Goal: Task Accomplishment & Management: Manage account settings

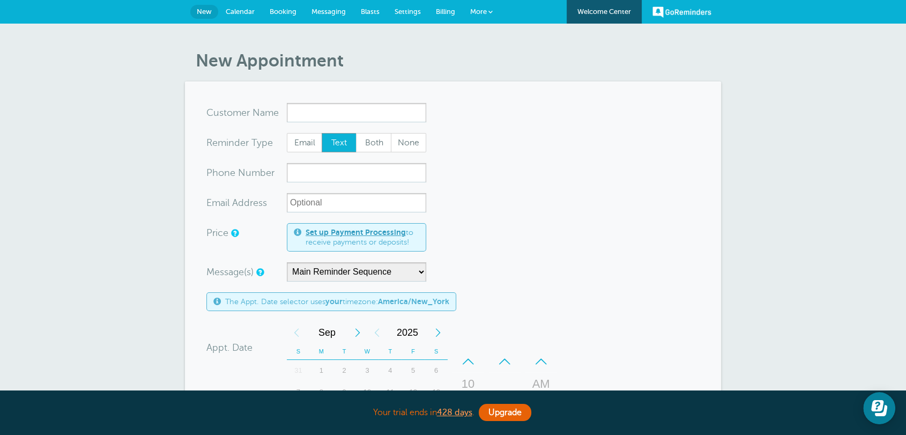
click at [414, 10] on span "Settings" at bounding box center [408, 12] width 26 height 8
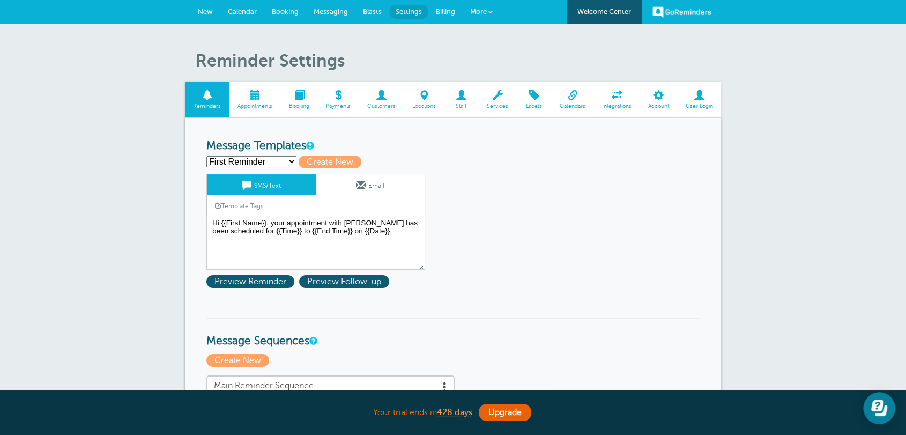
click at [345, 17] on link "Messaging" at bounding box center [330, 12] width 49 height 24
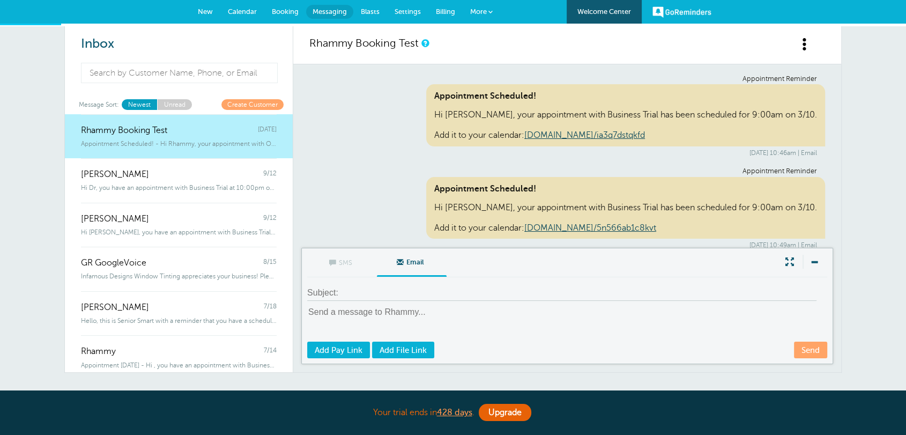
scroll to position [6860, 0]
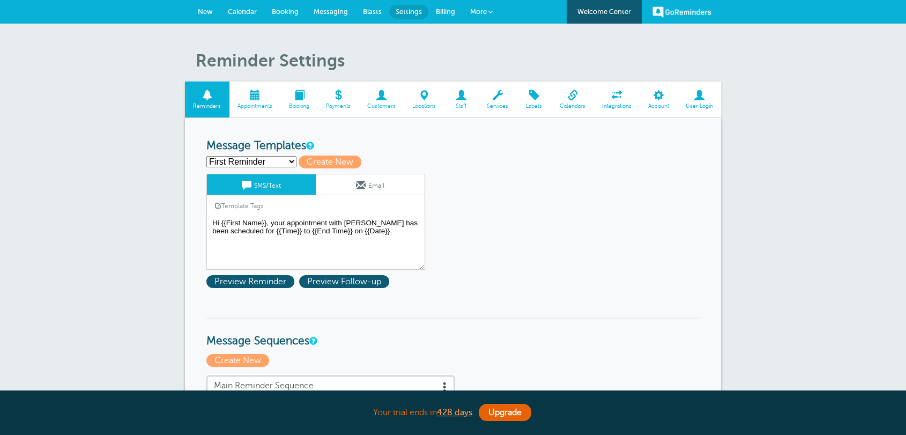
click at [386, 104] on span "Customers" at bounding box center [381, 106] width 34 height 6
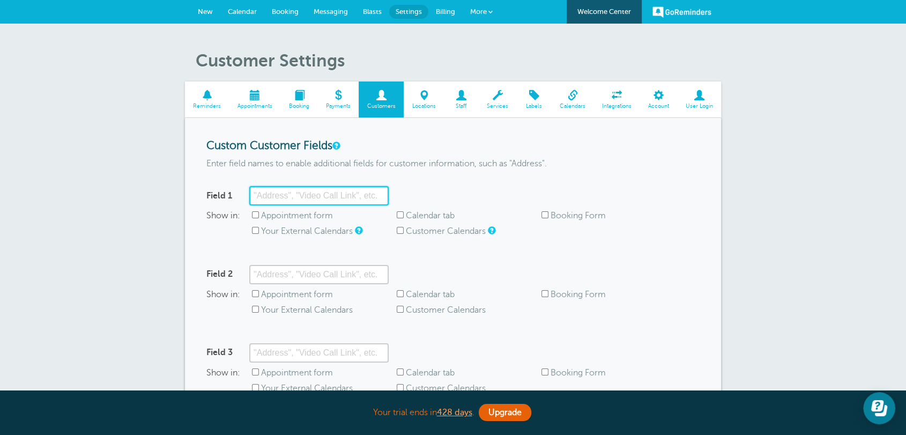
click at [274, 193] on input "Field 1" at bounding box center [318, 195] width 139 height 19
type input "Address"
click at [493, 167] on p "Enter field names to enable additional fields for customer information, such as…" at bounding box center [452, 164] width 493 height 10
click at [281, 218] on label "Appointment form" at bounding box center [297, 216] width 72 height 10
click at [259, 218] on input "Appointment form" at bounding box center [255, 214] width 7 height 7
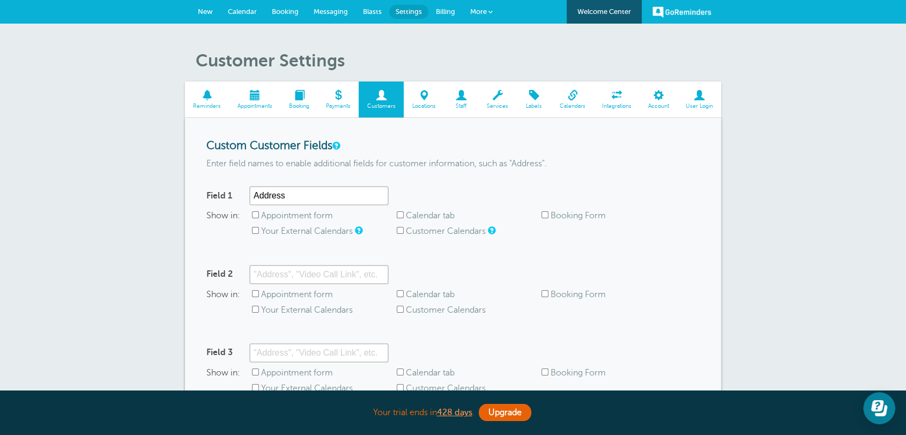
checkbox input "true"
click at [412, 218] on label "Calendar tab" at bounding box center [430, 216] width 49 height 10
click at [404, 218] on input "Calendar tab" at bounding box center [400, 214] width 7 height 7
checkbox input "true"
click at [305, 233] on label "Your External Calendars" at bounding box center [307, 231] width 92 height 10
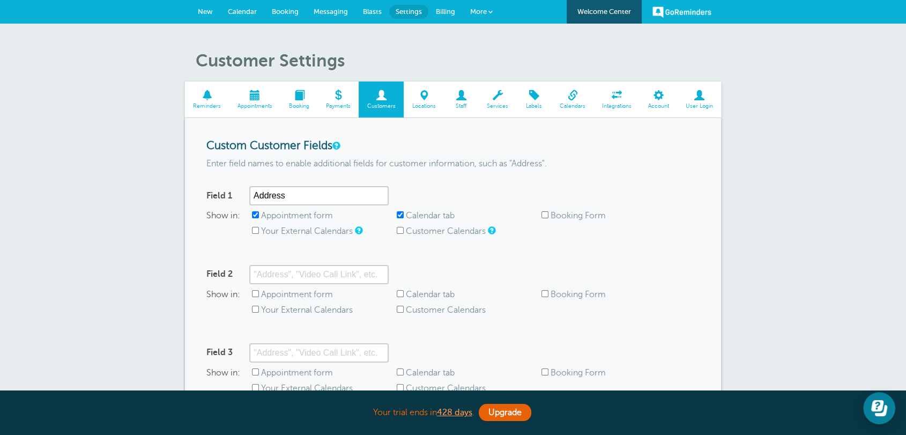
click at [259, 233] on input "Your External Calendars" at bounding box center [255, 230] width 7 height 7
checkbox input "true"
click at [412, 232] on label "Customer Calendars" at bounding box center [446, 231] width 80 height 10
click at [404, 232] on input "Customer Calendars" at bounding box center [400, 230] width 7 height 7
checkbox input "true"
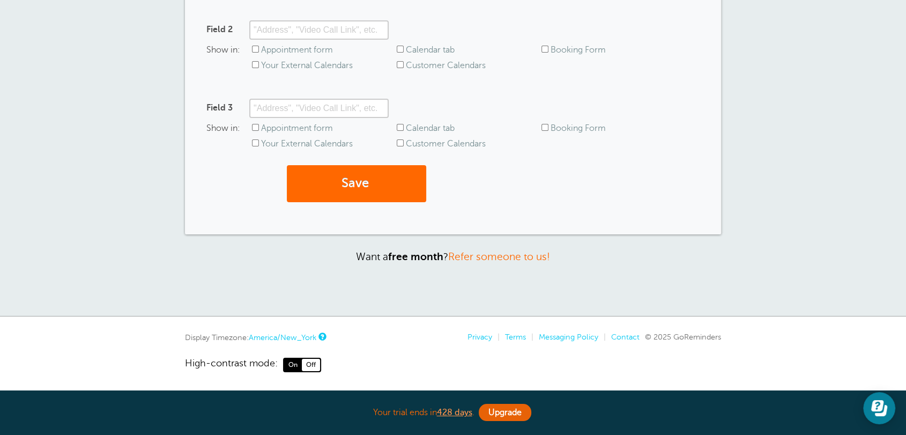
scroll to position [246, 0]
click at [331, 184] on button "Save" at bounding box center [356, 182] width 139 height 37
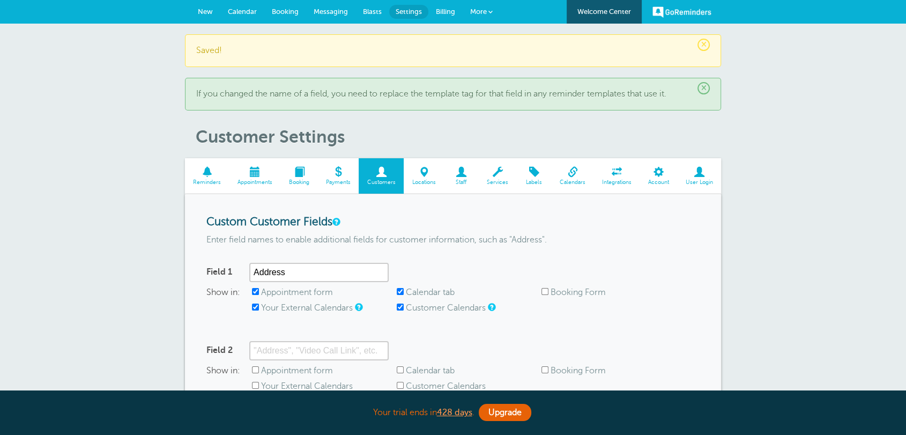
click at [204, 3] on link "New" at bounding box center [205, 12] width 30 height 24
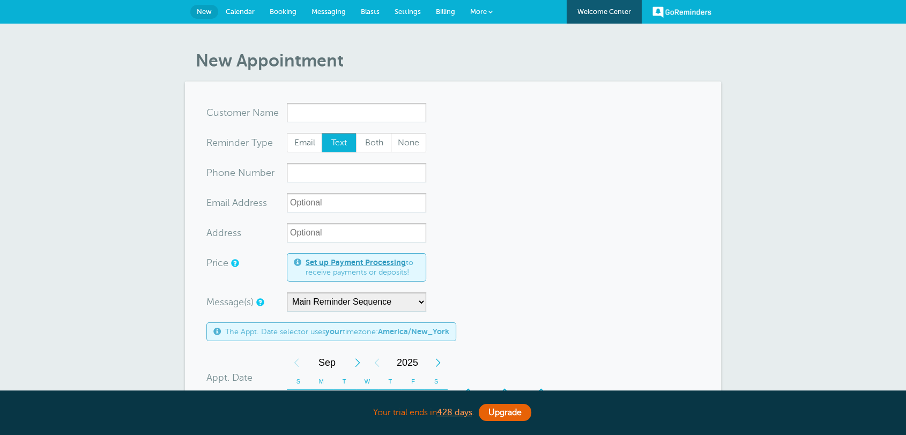
click at [283, 110] on div "x-no-autofill Cus tomer N ame" at bounding box center [246, 112] width 80 height 19
click at [308, 110] on input "x-no-autofill" at bounding box center [356, 112] width 139 height 19
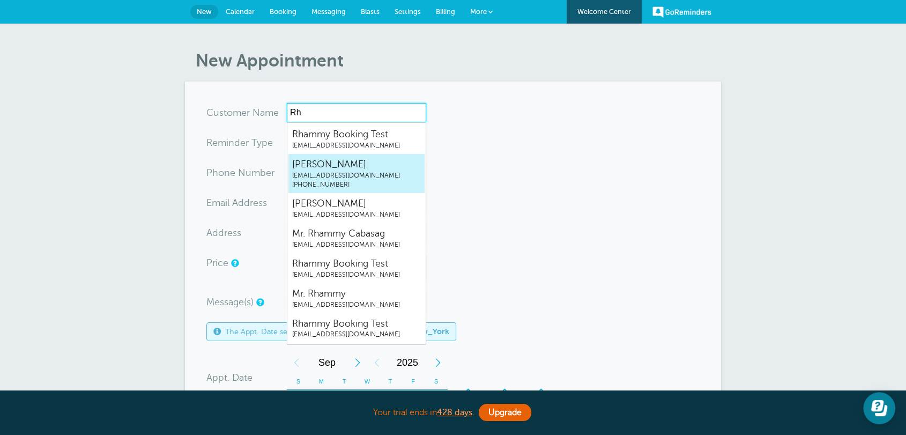
click at [330, 167] on span "Joseph Test" at bounding box center [356, 164] width 129 height 13
type input "JosephTestrhammygr.singleplan@gmail.com8454193274"
type input "Joseph Test"
radio input "true"
type input "(845) 419-3274"
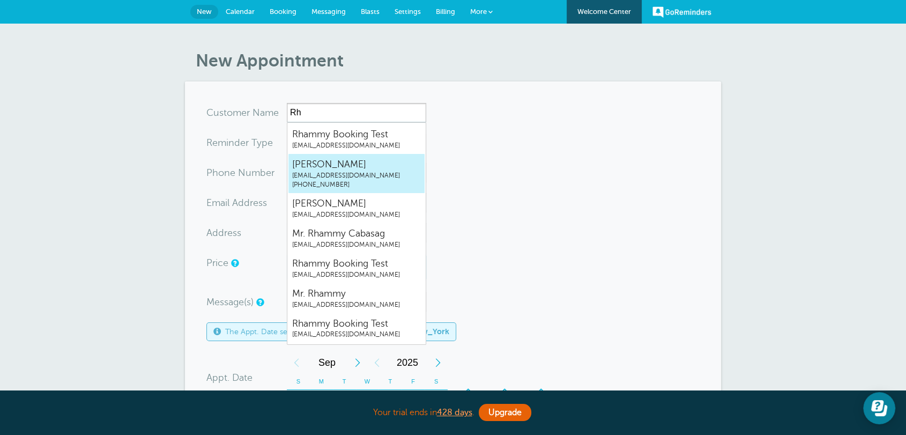
type input "rhammygr.singleplan@gmail.com"
type input "123 Main St"
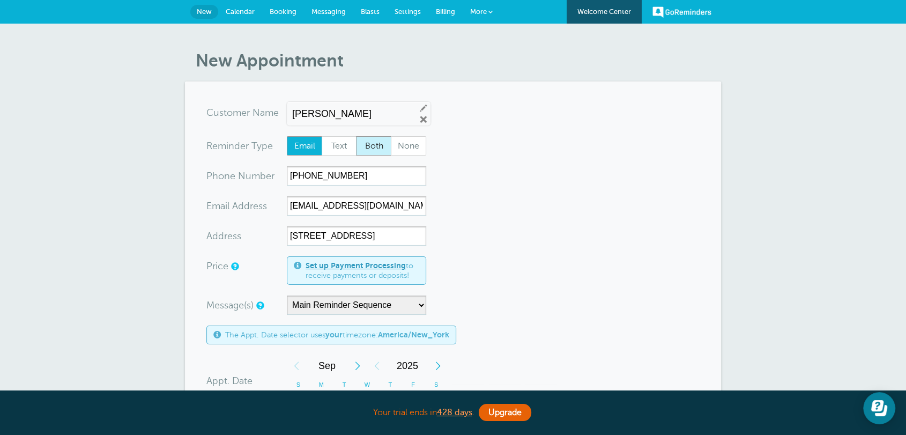
click at [379, 151] on span "Both" at bounding box center [374, 146] width 34 height 18
click at [356, 136] on input "Both" at bounding box center [356, 136] width 1 height 1
radio input "true"
click at [346, 239] on input "123 Main St" at bounding box center [356, 235] width 139 height 19
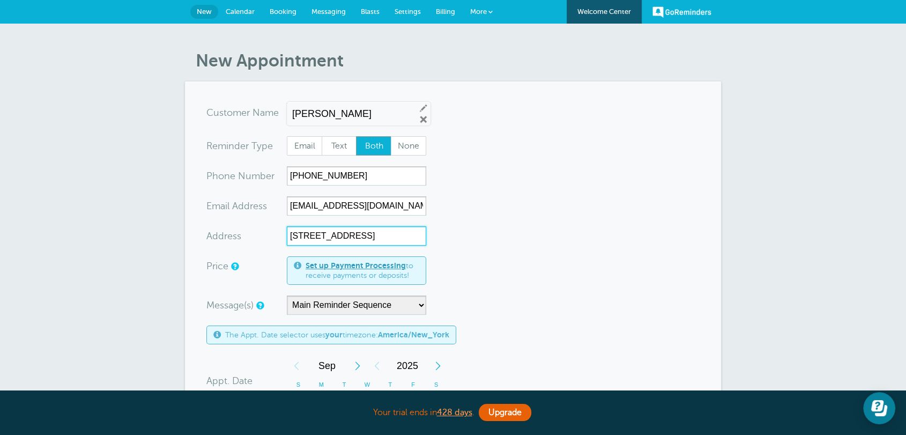
click at [346, 238] on input "123 Main St" at bounding box center [356, 235] width 139 height 19
paste input "026 Oakmound Road, Chicago, Illinois 60605"
type input "1026 Oakmound Road, Chicago, Illinois 60605"
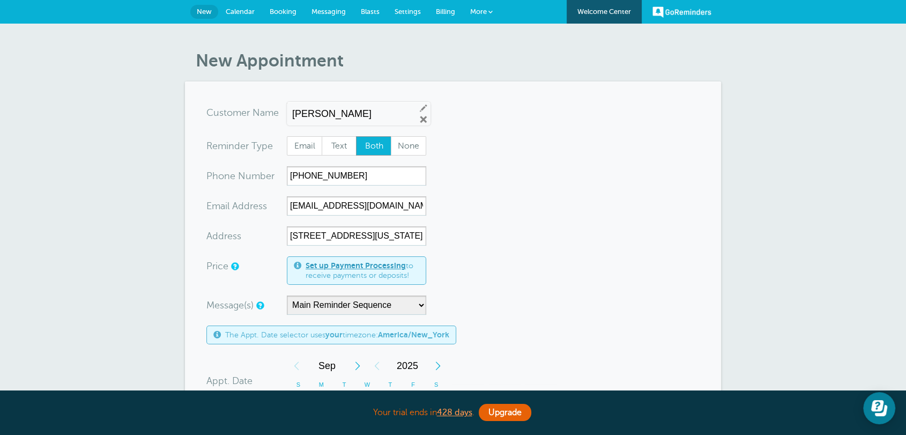
click at [549, 243] on form "You are creating a new customer. To use an existing customer select one from th…" at bounding box center [452, 399] width 493 height 593
click at [403, 16] on link "Settings" at bounding box center [407, 12] width 41 height 24
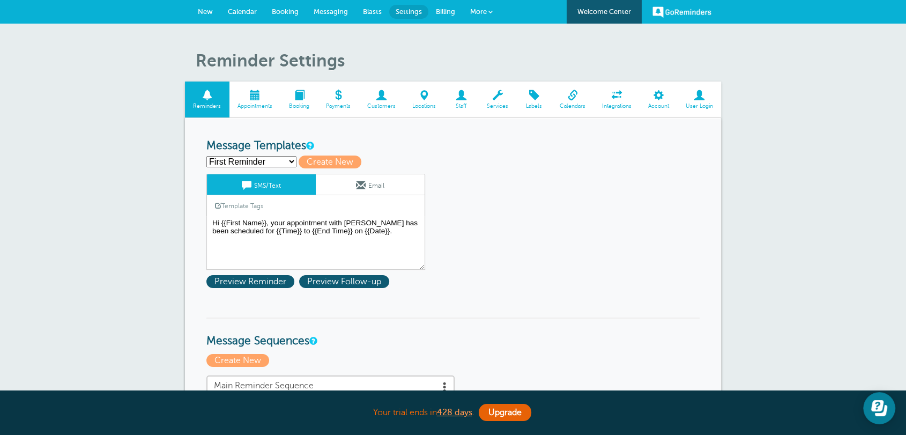
click at [279, 156] on select "First Reminder Follow Up: Ask For Review Second Reminder Third Reminder Create …" at bounding box center [251, 161] width 90 height 11
select select "142291"
click at [206, 156] on select "First Reminder Follow Up: Ask For Review Second Reminder Third Reminder Create …" at bounding box center [251, 161] width 90 height 11
type input "Second Reminder"
type textarea "Hi {{First Name}}, you have an appointment with Business Trial at {{Time}} on {…"
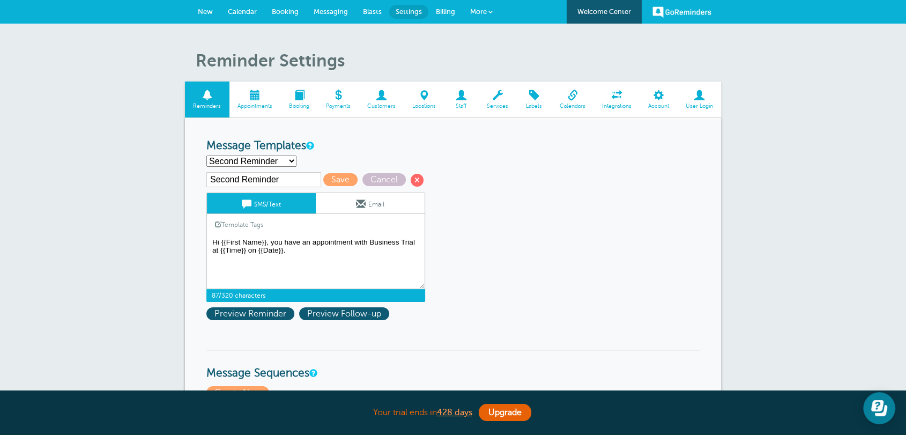
drag, startPoint x: 292, startPoint y: 250, endPoint x: 185, endPoint y: 241, distance: 107.1
click at [256, 164] on select "First Reminder Follow Up: Ask For Review Second Reminder Third Reminder Create …" at bounding box center [251, 161] width 90 height 11
select select "142289"
click at [206, 156] on select "First Reminder Follow Up: Ask For Review Second Reminder Third Reminder Create …" at bounding box center [251, 161] width 90 height 11
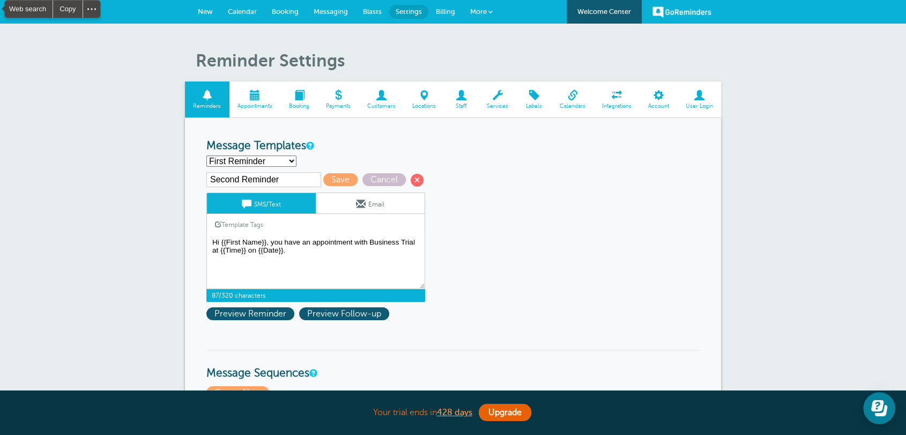
type input "First Reminder"
click at [344, 241] on textarea "Hi {{First Name}}, your appointment with Maria Garcia has been scheduled for {{…" at bounding box center [315, 262] width 219 height 54
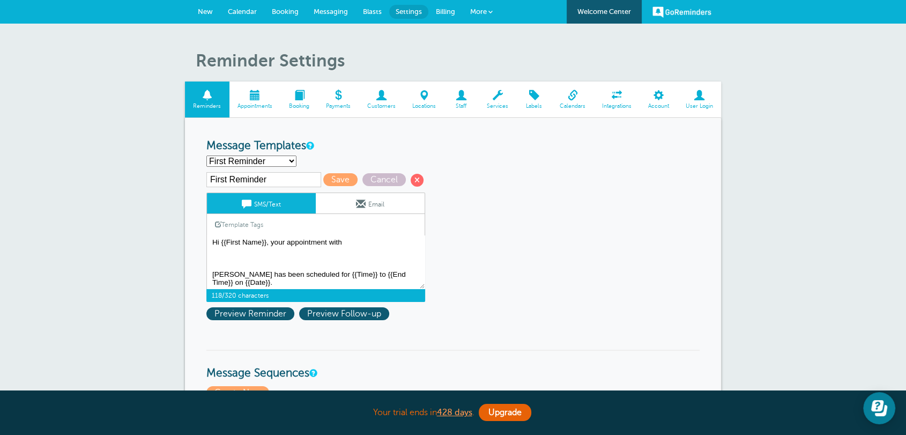
click at [346, 241] on textarea "Hi {{First Name}}, your appointment with Maria Garcia has been scheduled for {{…" at bounding box center [315, 262] width 219 height 54
paste textarea "Hi {{First Name}}, you have an appointment with Business Trial at {{Time}} on {…"
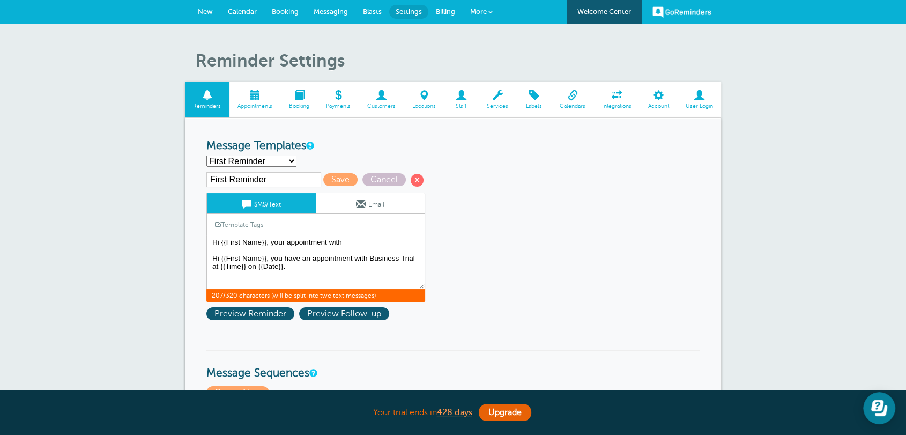
drag, startPoint x: 352, startPoint y: 264, endPoint x: 225, endPoint y: 254, distance: 127.6
click at [225, 254] on textarea "Hi {{First Name}}, your appointment with Maria Garcia has been scheduled for {{…" at bounding box center [315, 262] width 219 height 54
click at [362, 261] on textarea "Hi {{First Name}}, your appointment with Maria Garcia has been scheduled for {{…" at bounding box center [315, 262] width 219 height 54
drag, startPoint x: 367, startPoint y: 256, endPoint x: 206, endPoint y: 255, distance: 160.9
click at [210, 256] on textarea "Hi {{First Name}}, your appointment with Maria Garcia has been scheduled for {{…" at bounding box center [315, 262] width 219 height 54
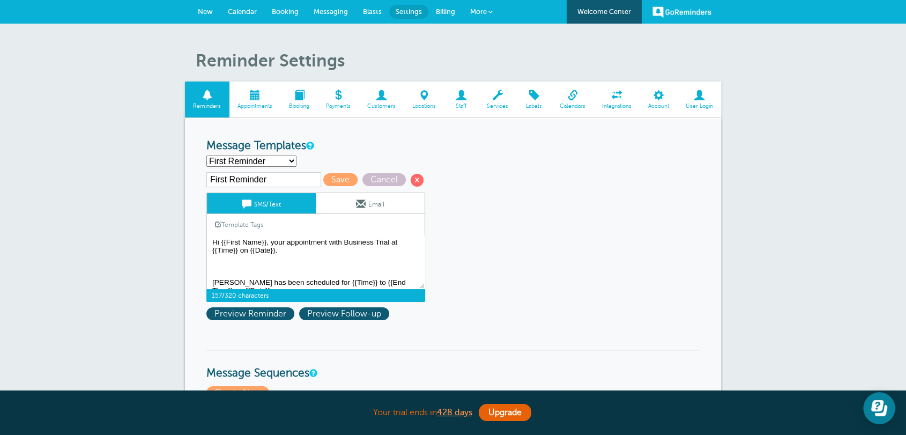
scroll to position [12, 0]
drag, startPoint x: 289, startPoint y: 255, endPoint x: 425, endPoint y: 289, distance: 140.3
click at [425, 289] on div "First Reminder Save Cancel SMS/Text Email Template Tags Copy SMS Click to add a…" at bounding box center [329, 237] width 247 height 130
drag, startPoint x: 289, startPoint y: 250, endPoint x: 191, endPoint y: 242, distance: 97.9
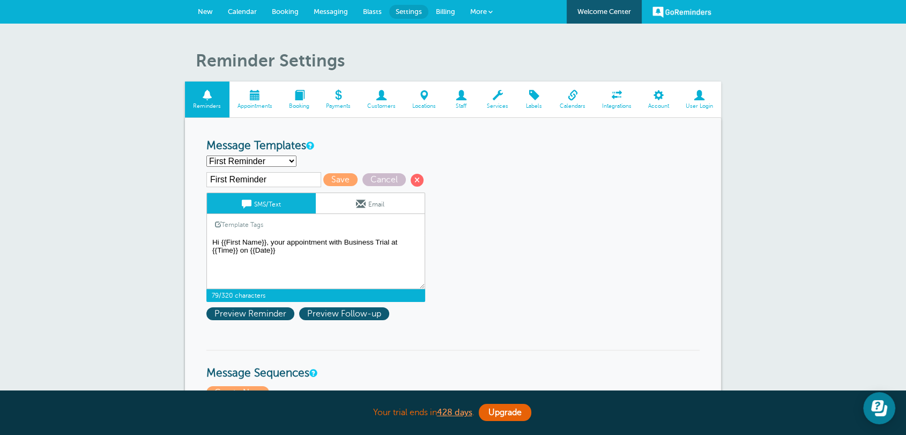
type textarea "Hi {{First Name}}, your appointment with Business Trial at {{Time}} on {{Date}}"
click at [343, 207] on link "Email" at bounding box center [370, 203] width 109 height 20
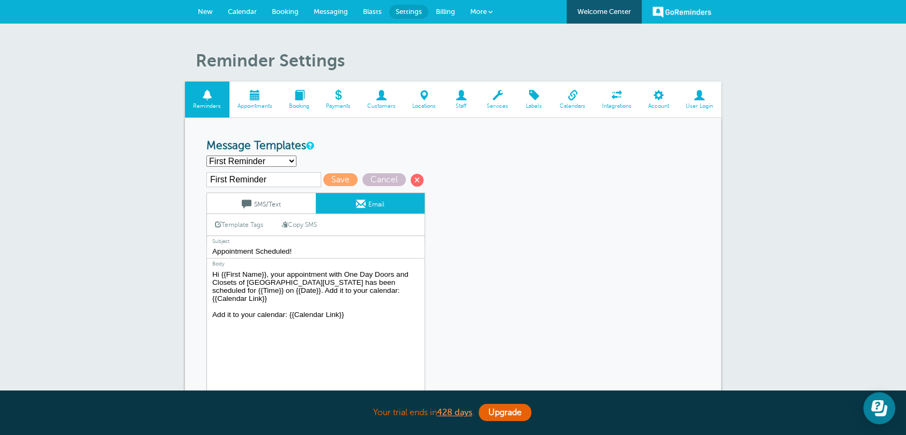
drag, startPoint x: 376, startPoint y: 295, endPoint x: 182, endPoint y: 272, distance: 195.5
paste textarea "Business Trial at {{Time}} on {{Date"
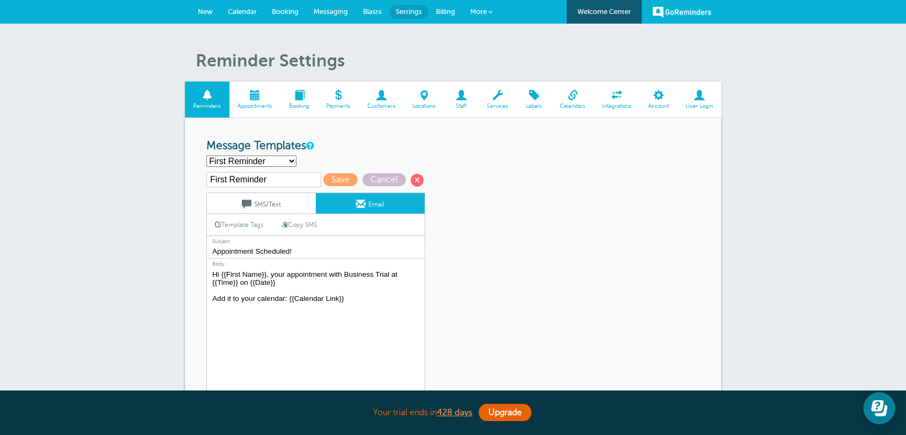
type textarea "Hi {{First Name}}, your appointment with Business Trial at {{Time}} on {{Date}}…"
click at [447, 308] on div "First Reminder Save Cancel SMS/Text Email Template Tags Copy SMS Click to add a…" at bounding box center [329, 286] width 247 height 229
click at [278, 203] on link "SMS/Text" at bounding box center [261, 203] width 109 height 20
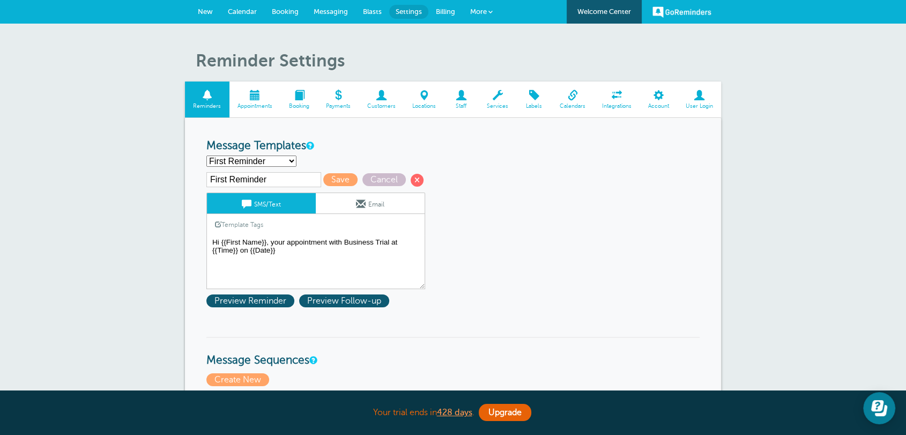
click at [292, 250] on textarea "Hi {{First Name}}, your appointment with Maria Garcia has been scheduled for {{…" at bounding box center [315, 262] width 219 height 54
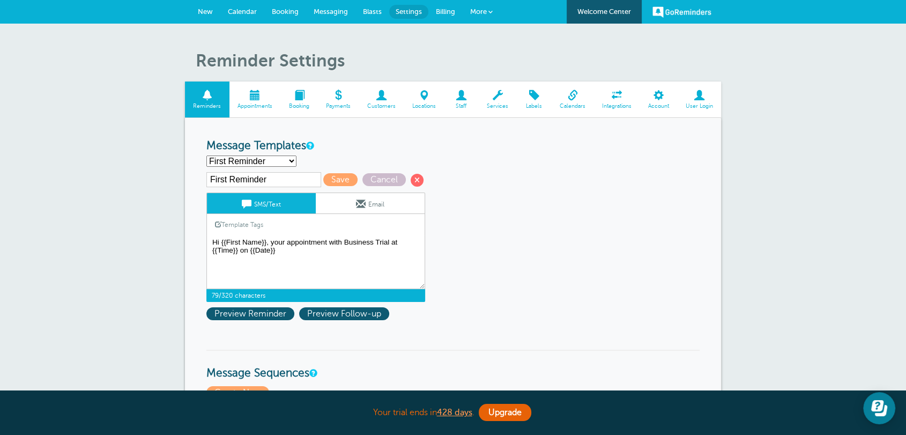
click at [330, 241] on textarea "Hi {{First Name}}, your appointment with Maria Garcia has been scheduled for {{…" at bounding box center [315, 262] width 219 height 54
click at [330, 253] on textarea "Hi {{First Name}}, your appointment with Maria Garcia has been scheduled for {{…" at bounding box center [315, 262] width 219 height 54
click at [234, 224] on link "Template Tags" at bounding box center [239, 224] width 64 height 21
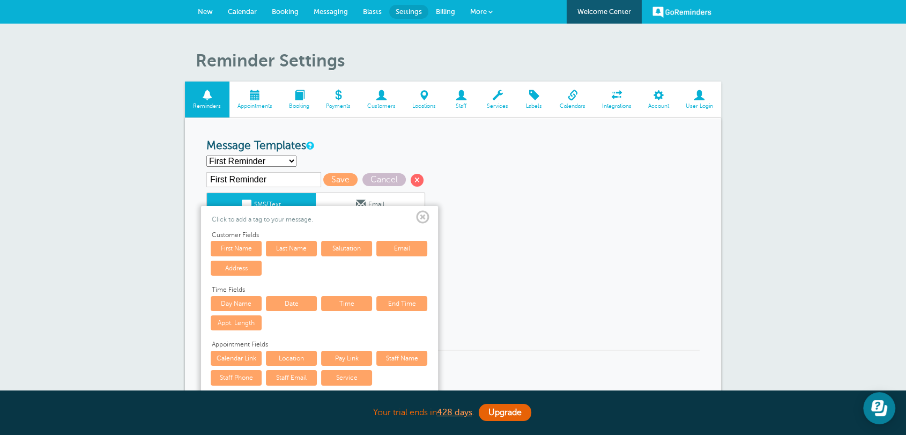
click at [238, 275] on link "Address" at bounding box center [236, 268] width 51 height 15
type textarea "Hi {{First Name}}, your appointment with Business Trial at {{Time}} on {{Date}}…"
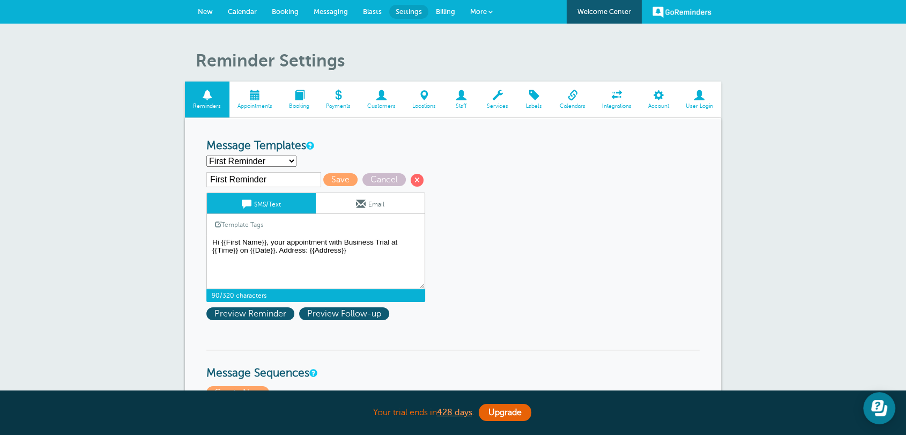
drag, startPoint x: 361, startPoint y: 254, endPoint x: 186, endPoint y: 242, distance: 175.3
click at [378, 203] on link "Email" at bounding box center [370, 203] width 109 height 20
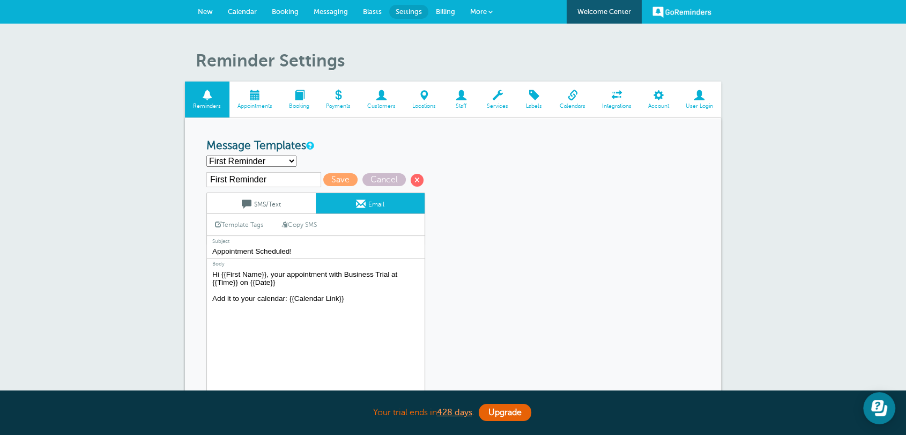
drag, startPoint x: 352, startPoint y: 298, endPoint x: 181, endPoint y: 275, distance: 172.2
click at [284, 294] on textarea "Hi {{First Name}}, your appointment with One Day Doors and Closets of Central F…" at bounding box center [315, 335] width 219 height 134
click at [287, 289] on textarea "Hi {{First Name}}, your appointment with One Day Doors and Closets of Central F…" at bounding box center [315, 335] width 219 height 134
drag, startPoint x: 287, startPoint y: 285, endPoint x: 172, endPoint y: 266, distance: 117.4
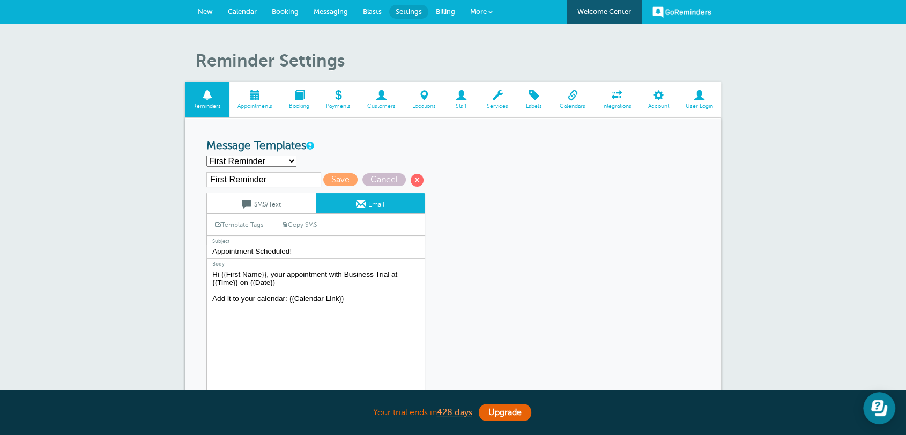
paste textarea ". Address: {{Address}}"
type textarea "Hi {{First Name}}, your appointment with Business Trial at {{Time}} on {{Date}}…"
click at [339, 180] on span "Save" at bounding box center [340, 179] width 34 height 13
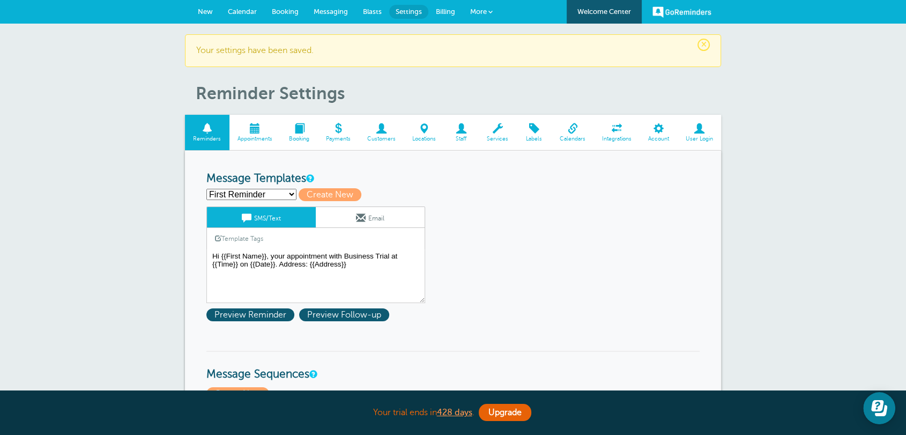
click at [210, 12] on span "New" at bounding box center [205, 12] width 15 height 8
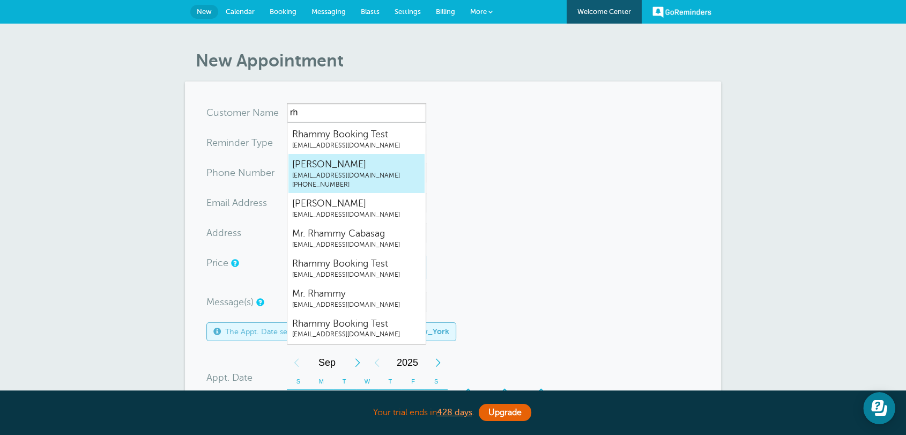
click at [352, 164] on span "[PERSON_NAME]" at bounding box center [356, 164] width 129 height 13
type input "JosephTestrhammygr.singleplan@gmail.com8454193274"
type input "[PERSON_NAME]"
radio input "true"
type input "(845) 419-3274"
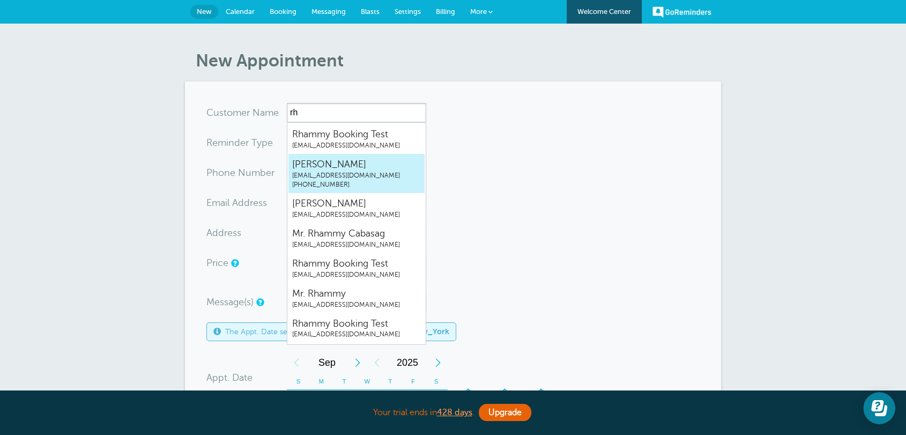
type input "rhammygr.singleplan@gmail.com"
type input "123 Main St"
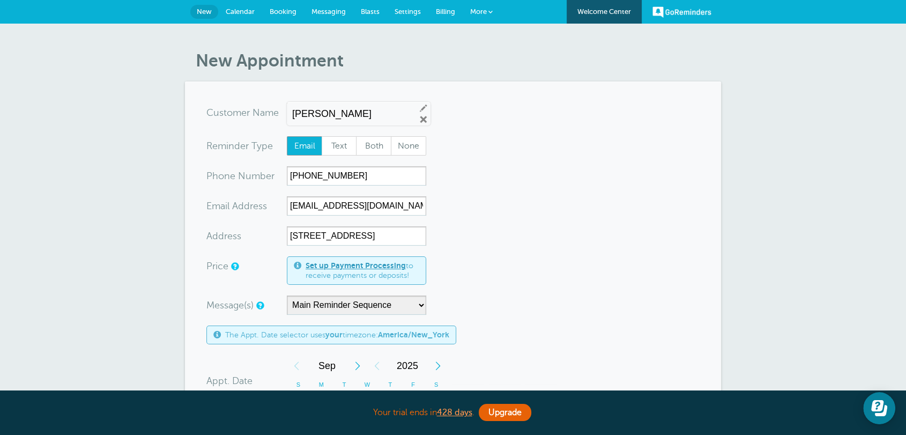
click at [509, 182] on form "You are creating a new customer. To use an existing customer select one from th…" at bounding box center [452, 399] width 493 height 593
click at [348, 213] on input "rhammygr.singleplan@gmail.com" at bounding box center [356, 205] width 139 height 19
paste input "[STREET_ADDRESS][US_STATE]"
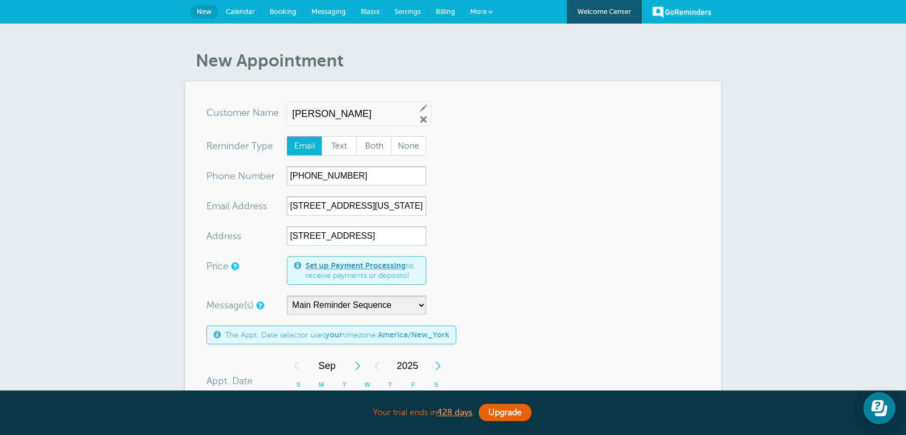
click at [503, 221] on form "You are creating a new customer. To use an existing customer select one from th…" at bounding box center [452, 399] width 493 height 593
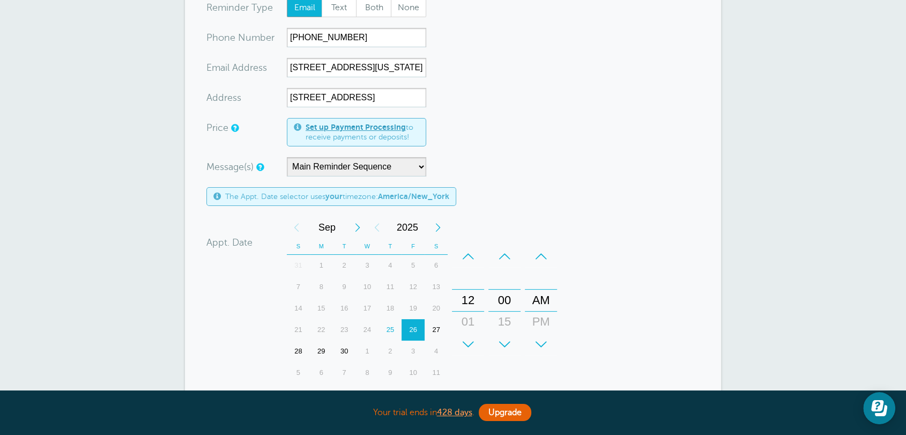
scroll to position [139, 0]
type input "rhammygr.singleplan@gmail.com"
click at [508, 110] on form "You are creating a new customer. To use an existing customer select one from th…" at bounding box center [452, 260] width 493 height 593
drag, startPoint x: 388, startPoint y: 99, endPoint x: 197, endPoint y: 91, distance: 191.1
click at [197, 91] on section "You are creating a new customer. To use an existing customer select one from th…" at bounding box center [453, 261] width 536 height 636
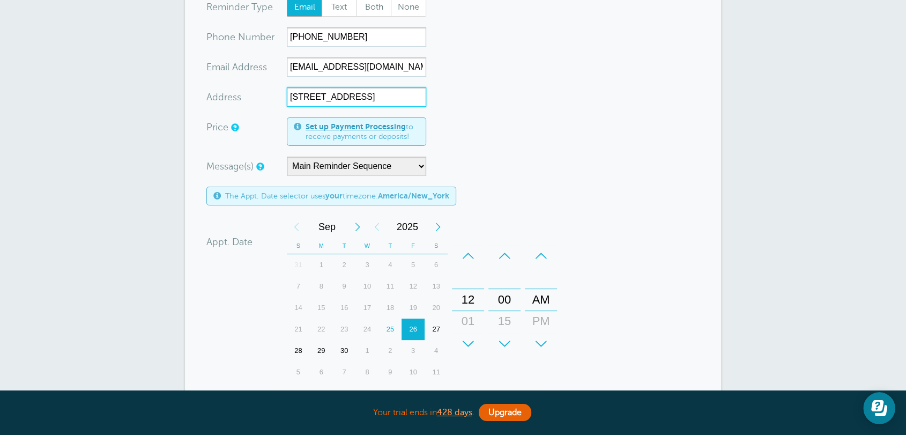
paste input "026 Oakmound Road, Chicago, Illinois 60605"
type input "[STREET_ADDRESS][US_STATE]"
click at [519, 125] on form "You are creating a new customer. To use an existing customer select one from th…" at bounding box center [452, 260] width 493 height 593
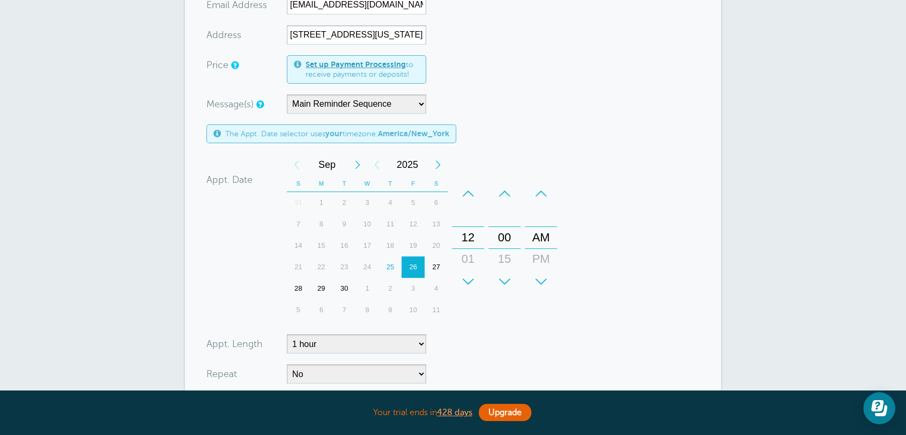
scroll to position [278, 0]
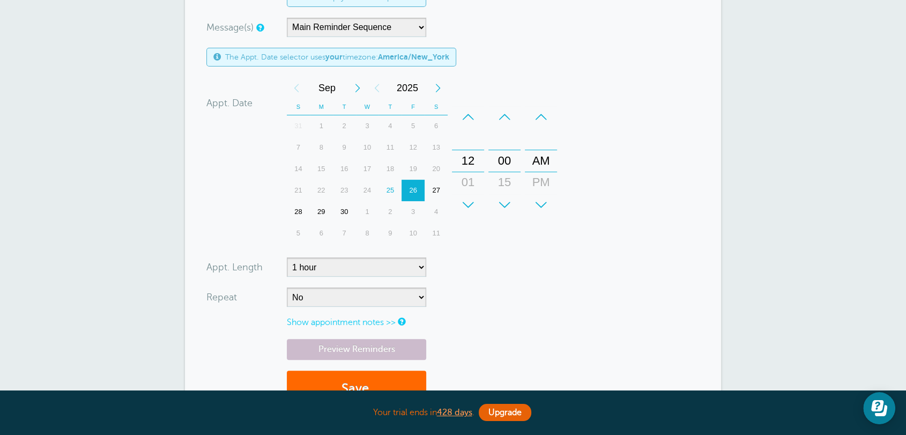
click at [324, 208] on div "29" at bounding box center [321, 211] width 23 height 21
drag, startPoint x: 476, startPoint y: 162, endPoint x: 483, endPoint y: 149, distance: 14.6
click at [483, 149] on div "12" at bounding box center [468, 147] width 31 height 21
drag, startPoint x: 550, startPoint y: 158, endPoint x: 550, endPoint y: 139, distance: 18.8
click at [550, 139] on div "AM" at bounding box center [541, 141] width 26 height 21
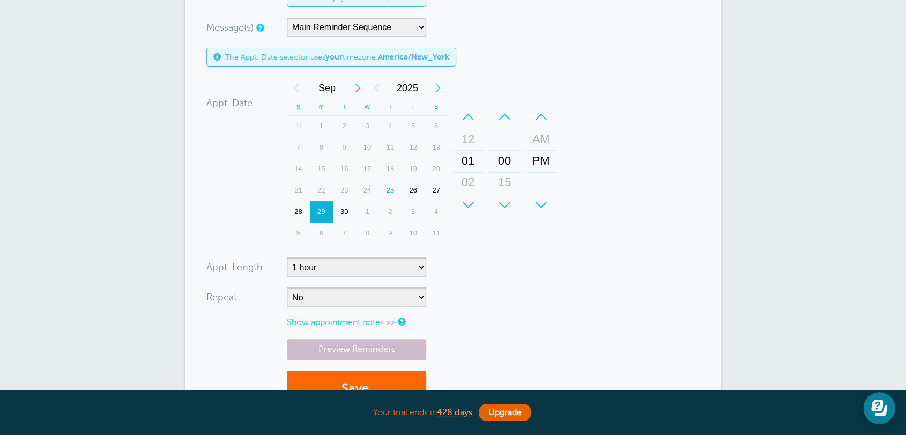
drag, startPoint x: 631, startPoint y: 173, endPoint x: 541, endPoint y: 194, distance: 92.5
click at [631, 174] on form "You are creating a new customer. To use an existing customer select one from th…" at bounding box center [452, 121] width 493 height 593
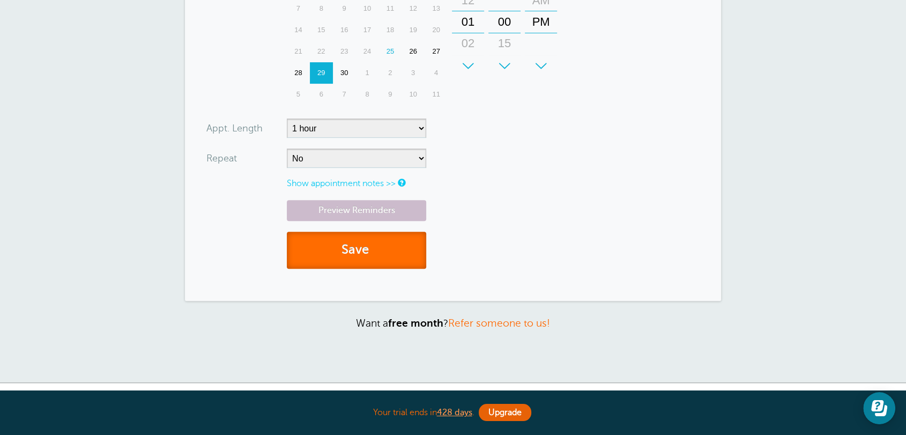
click at [372, 246] on span "submit" at bounding box center [370, 249] width 3 height 14
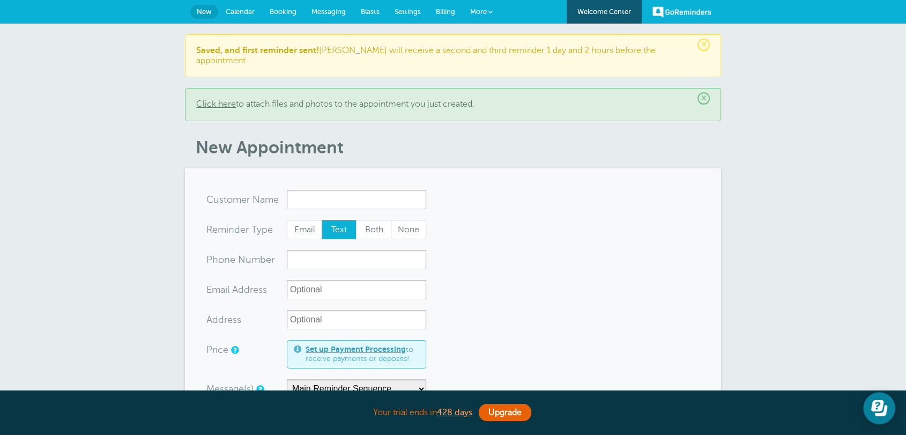
click at [239, 14] on span "Calendar" at bounding box center [240, 12] width 29 height 8
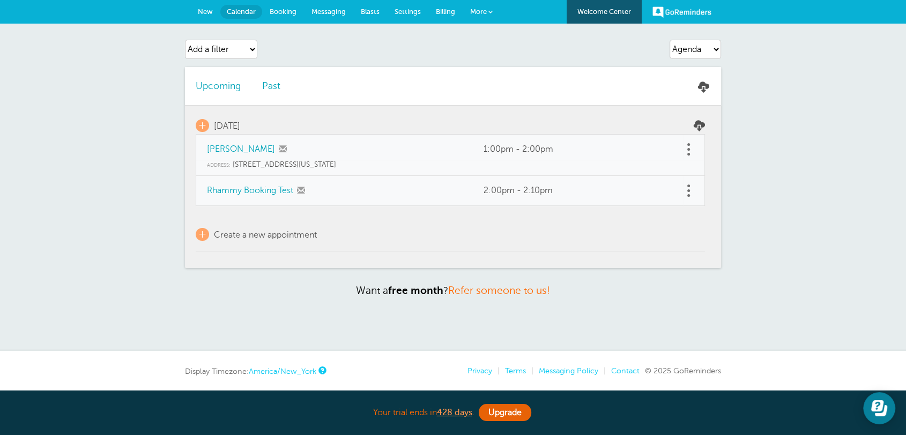
click at [334, 11] on span "Messaging" at bounding box center [329, 12] width 34 height 8
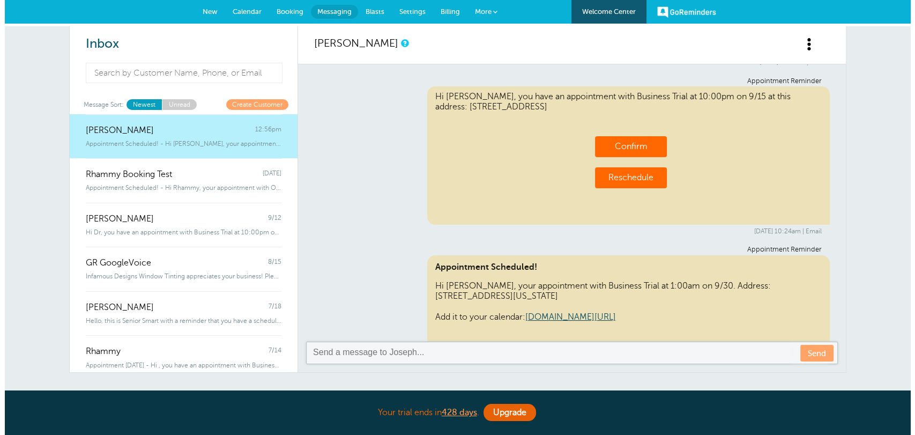
scroll to position [482, 0]
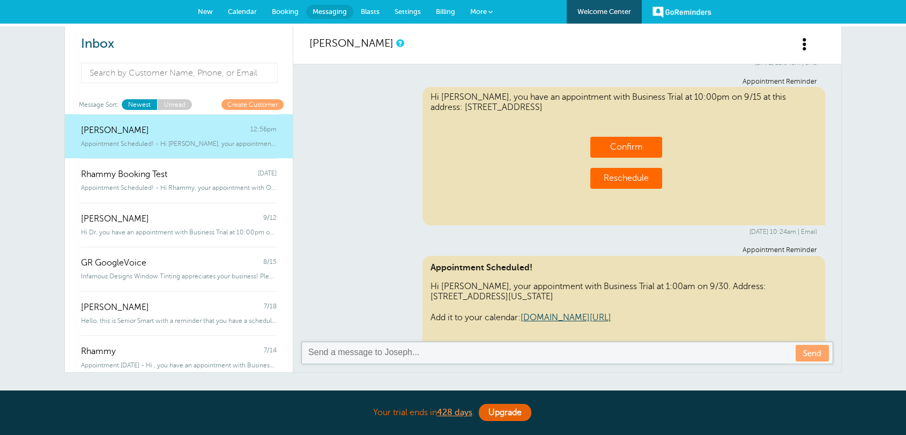
click at [807, 47] on span at bounding box center [805, 44] width 13 height 13
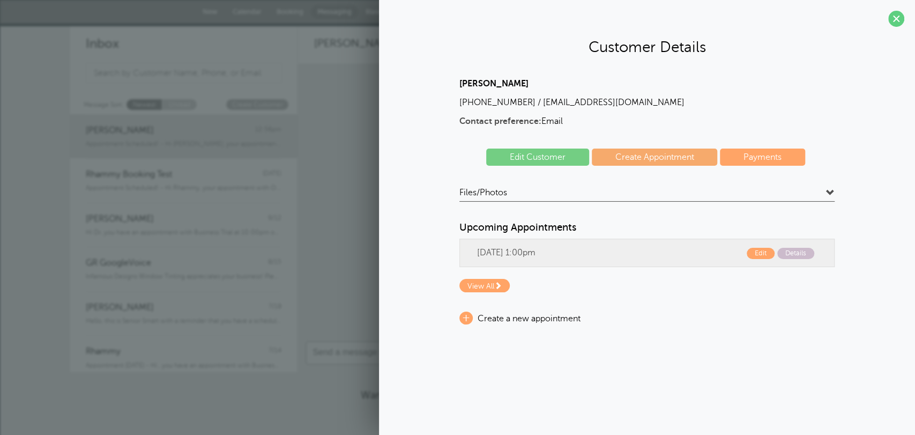
click at [525, 160] on link "Edit Customer" at bounding box center [537, 157] width 103 height 17
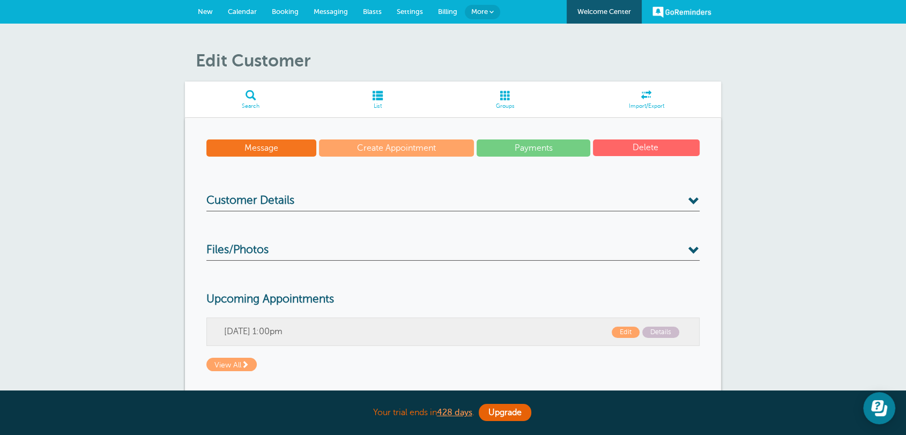
click at [243, 14] on span "Calendar" at bounding box center [242, 12] width 29 height 8
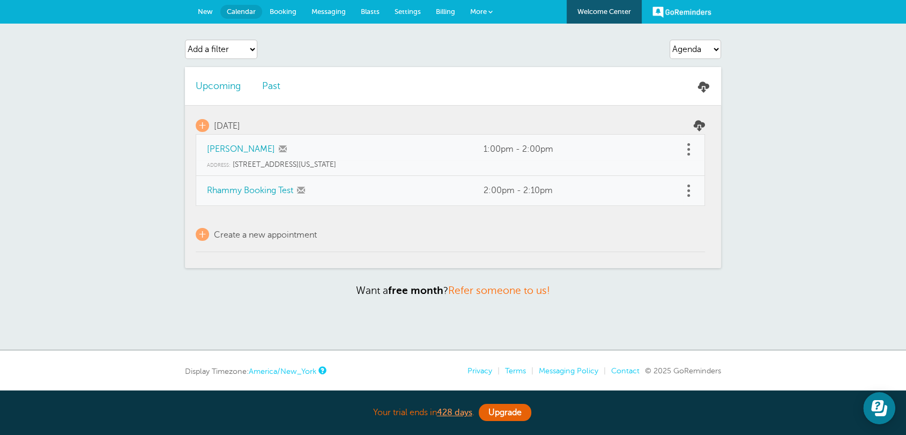
click at [686, 152] on link at bounding box center [688, 149] width 11 height 17
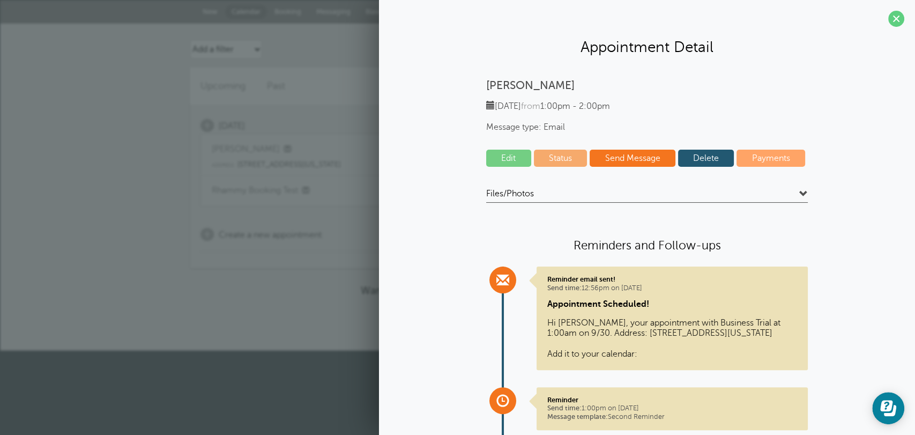
click at [505, 151] on link "Edit" at bounding box center [508, 158] width 45 height 17
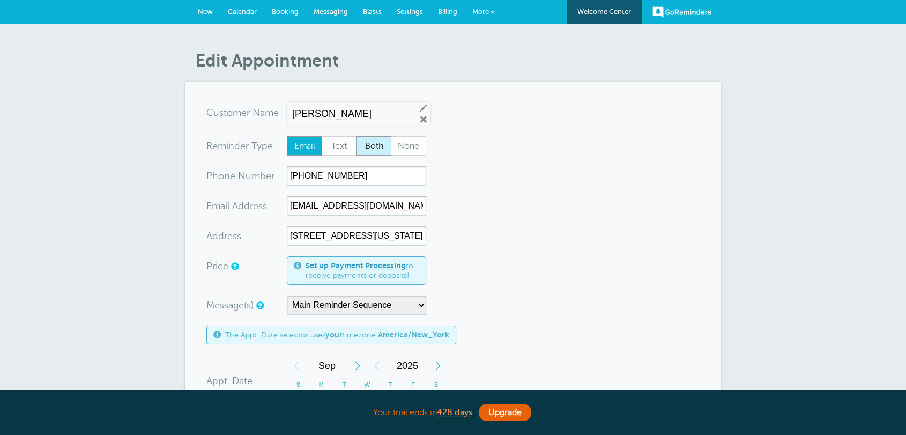
click at [375, 146] on span "Both" at bounding box center [374, 146] width 34 height 18
click at [356, 136] on input "Both" at bounding box center [356, 136] width 1 height 1
radio input "true"
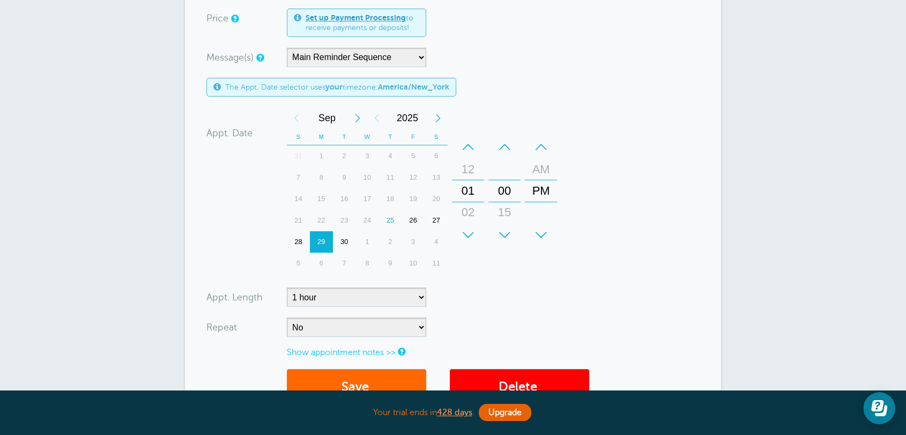
scroll to position [453, 0]
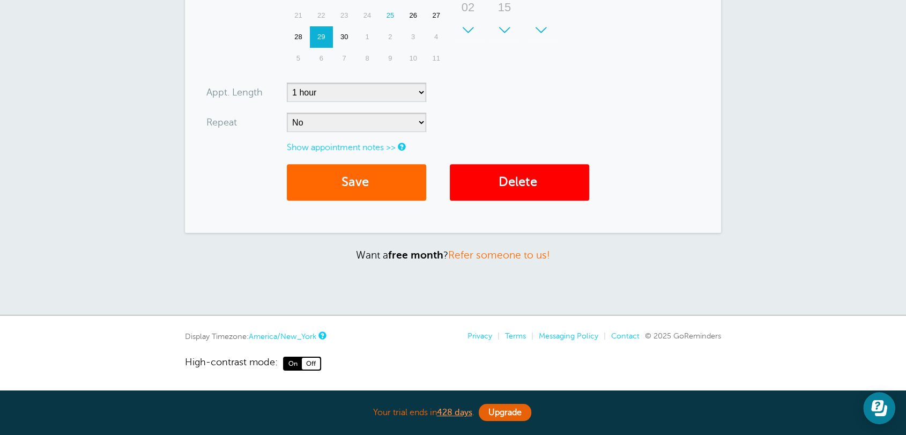
click at [343, 180] on button "Save" at bounding box center [356, 182] width 139 height 37
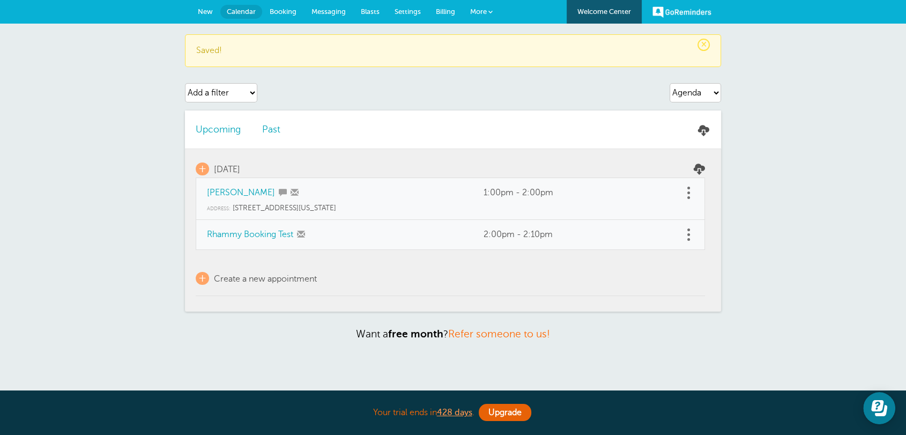
click at [212, 14] on link "New" at bounding box center [205, 12] width 30 height 24
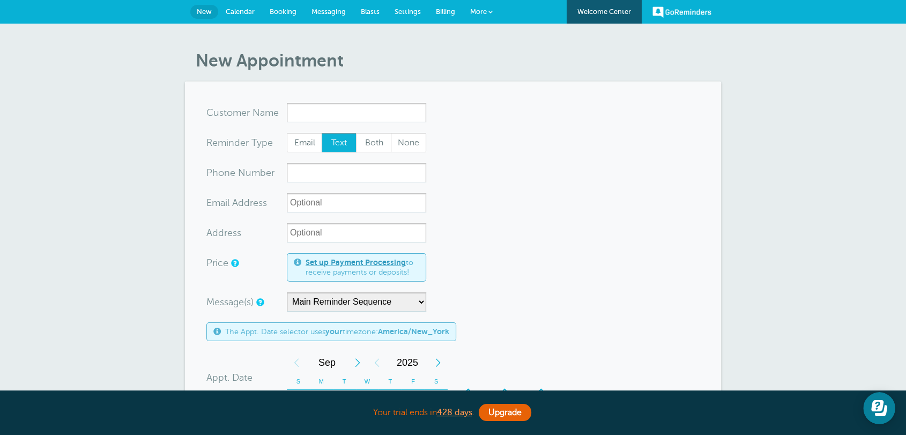
click at [343, 15] on link "Messaging" at bounding box center [328, 12] width 49 height 24
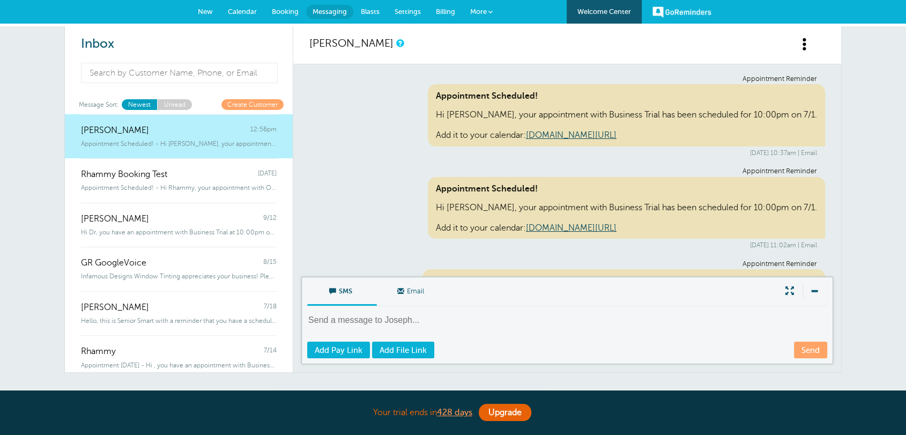
scroll to position [651, 0]
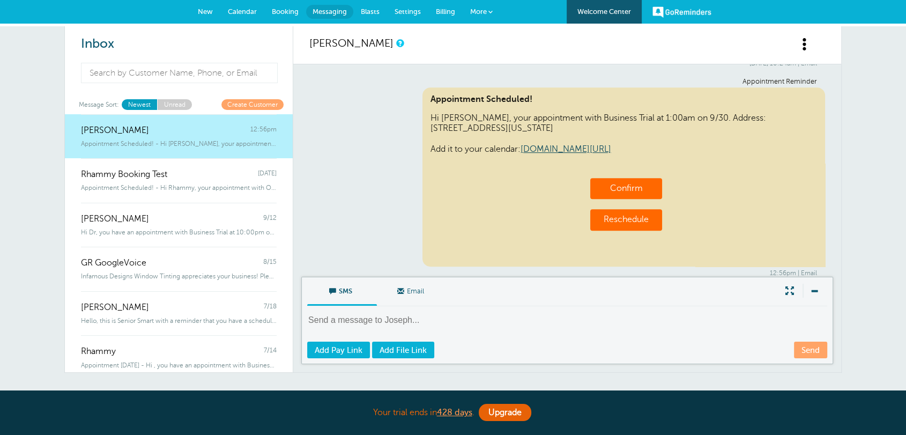
click at [398, 12] on span "Settings" at bounding box center [408, 12] width 26 height 8
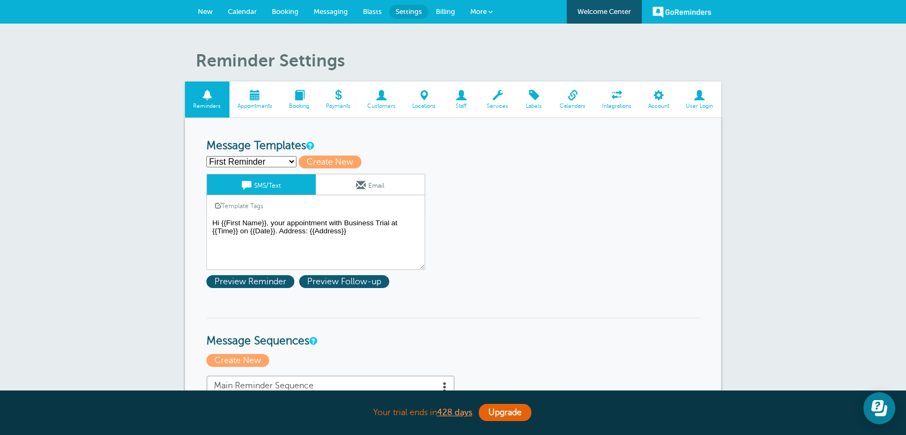
click at [325, 12] on span "Messaging" at bounding box center [331, 12] width 34 height 8
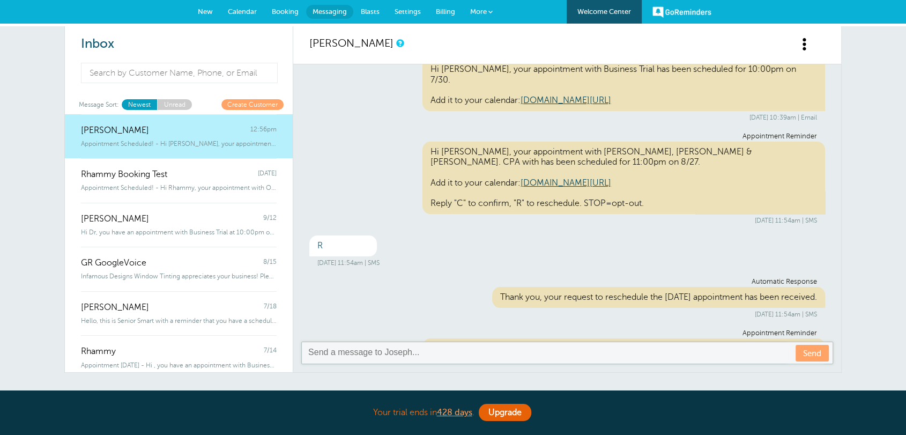
scroll to position [184, 0]
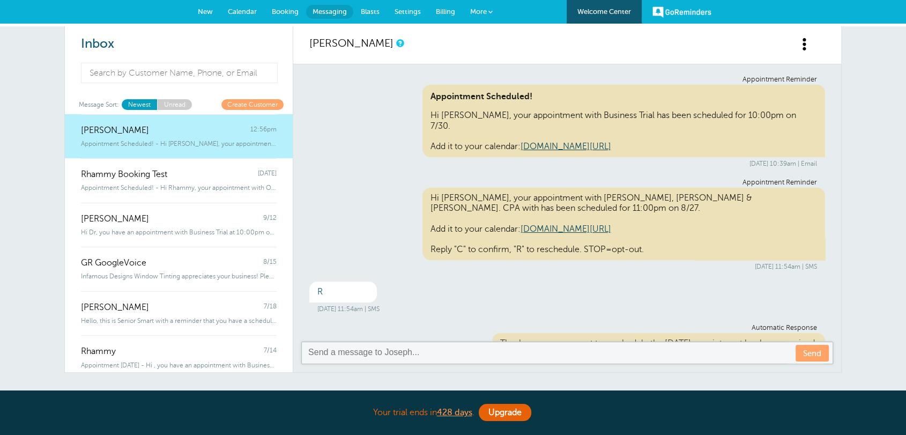
click at [263, 10] on link "Calendar" at bounding box center [242, 12] width 44 height 24
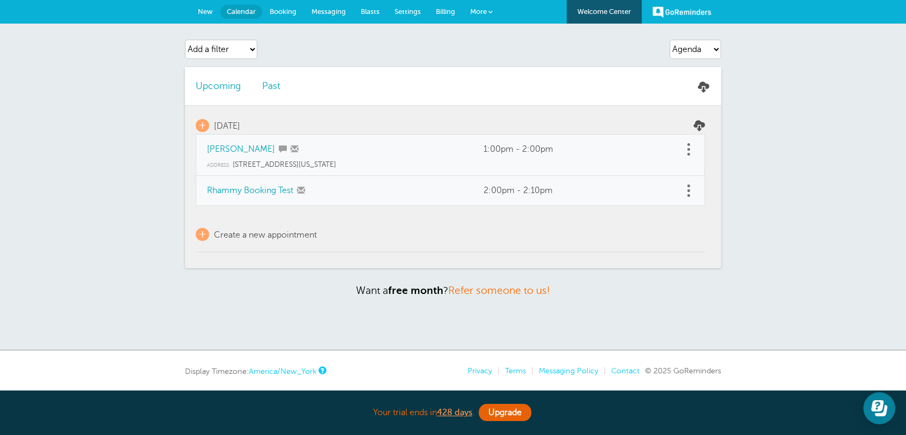
click at [685, 151] on link at bounding box center [688, 149] width 11 height 17
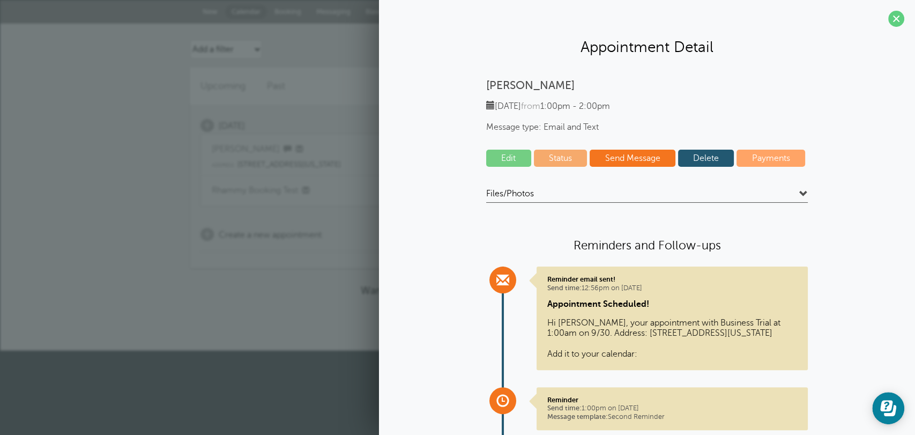
click at [511, 157] on link "Edit" at bounding box center [508, 158] width 45 height 17
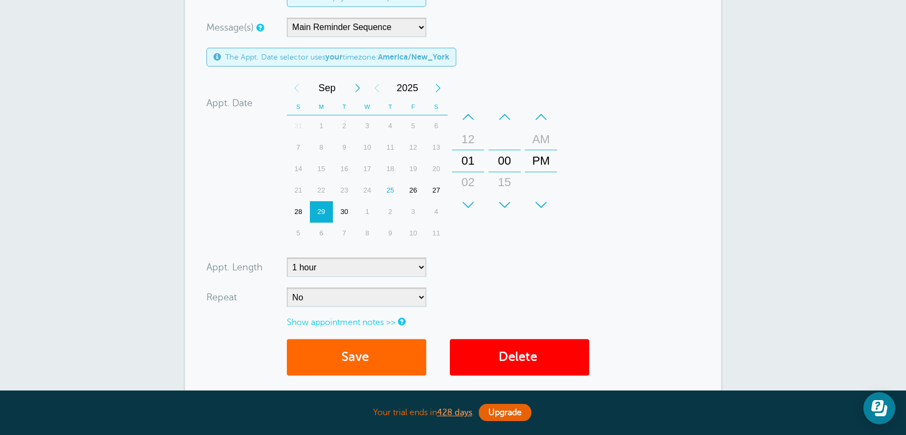
click at [342, 216] on div "30" at bounding box center [344, 211] width 23 height 21
click at [352, 352] on button "Save" at bounding box center [356, 357] width 139 height 37
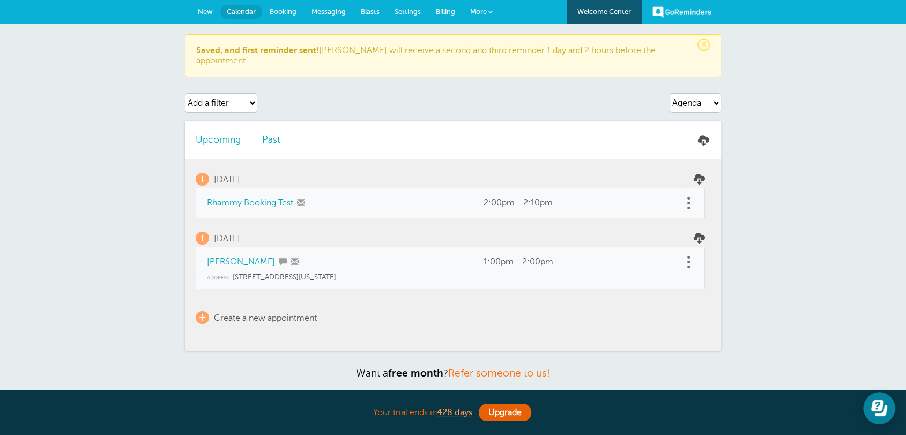
click at [683, 195] on link at bounding box center [688, 203] width 11 height 17
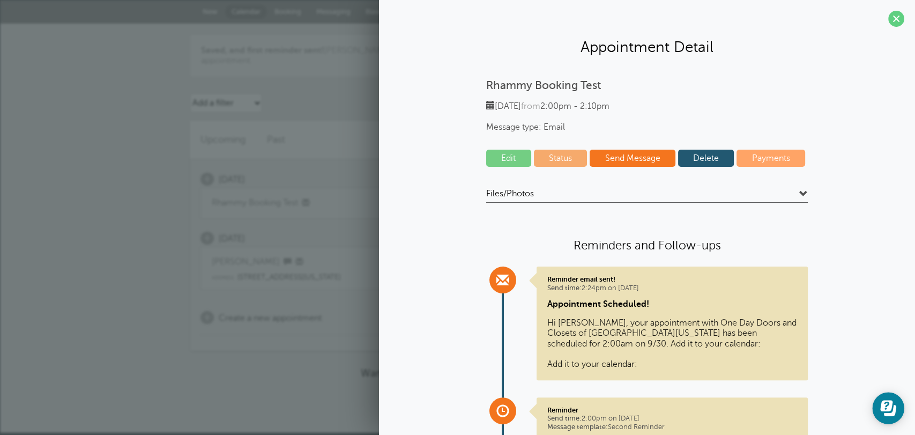
click at [689, 156] on link "Delete" at bounding box center [706, 158] width 56 height 17
